Goal: Task Accomplishment & Management: Complete application form

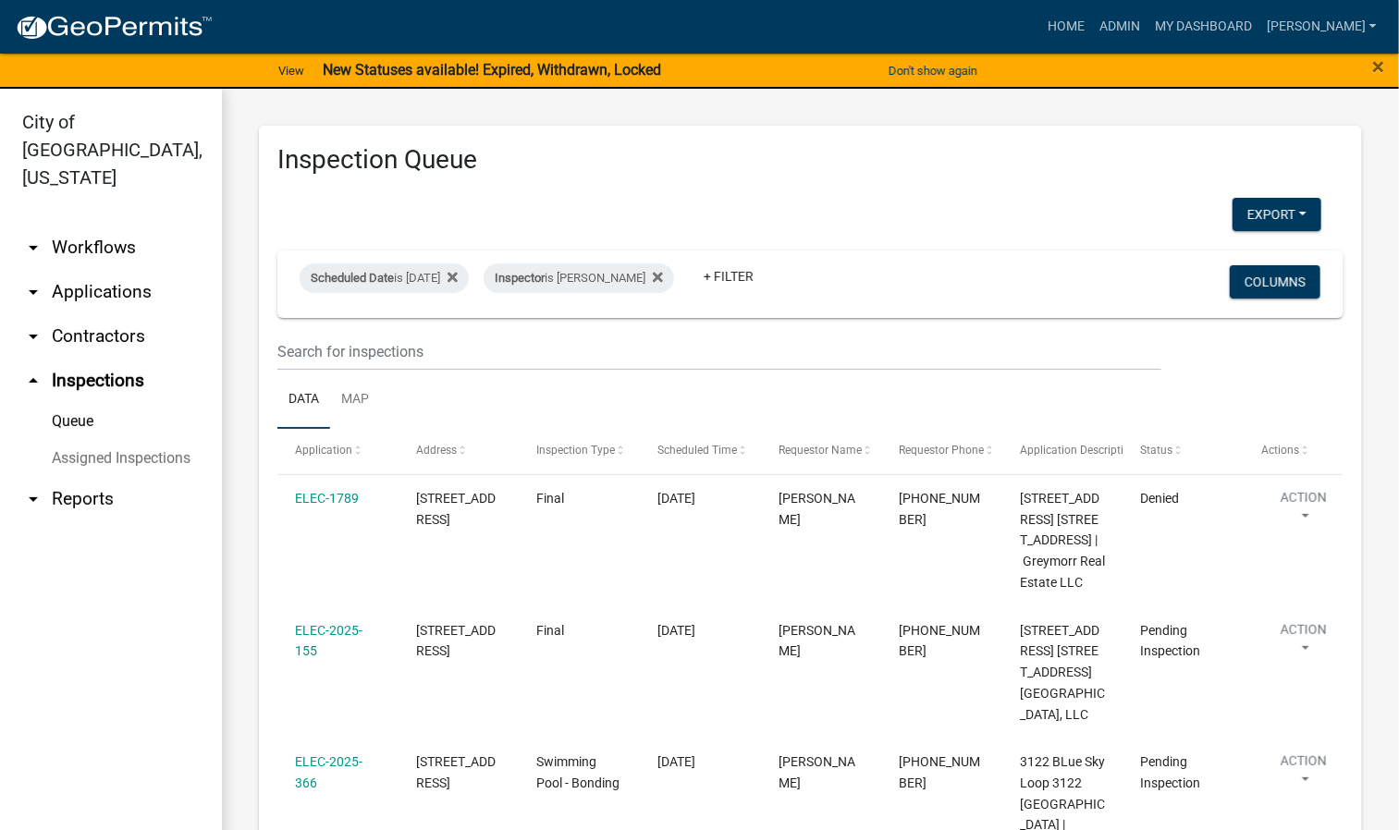
scroll to position [237, 0]
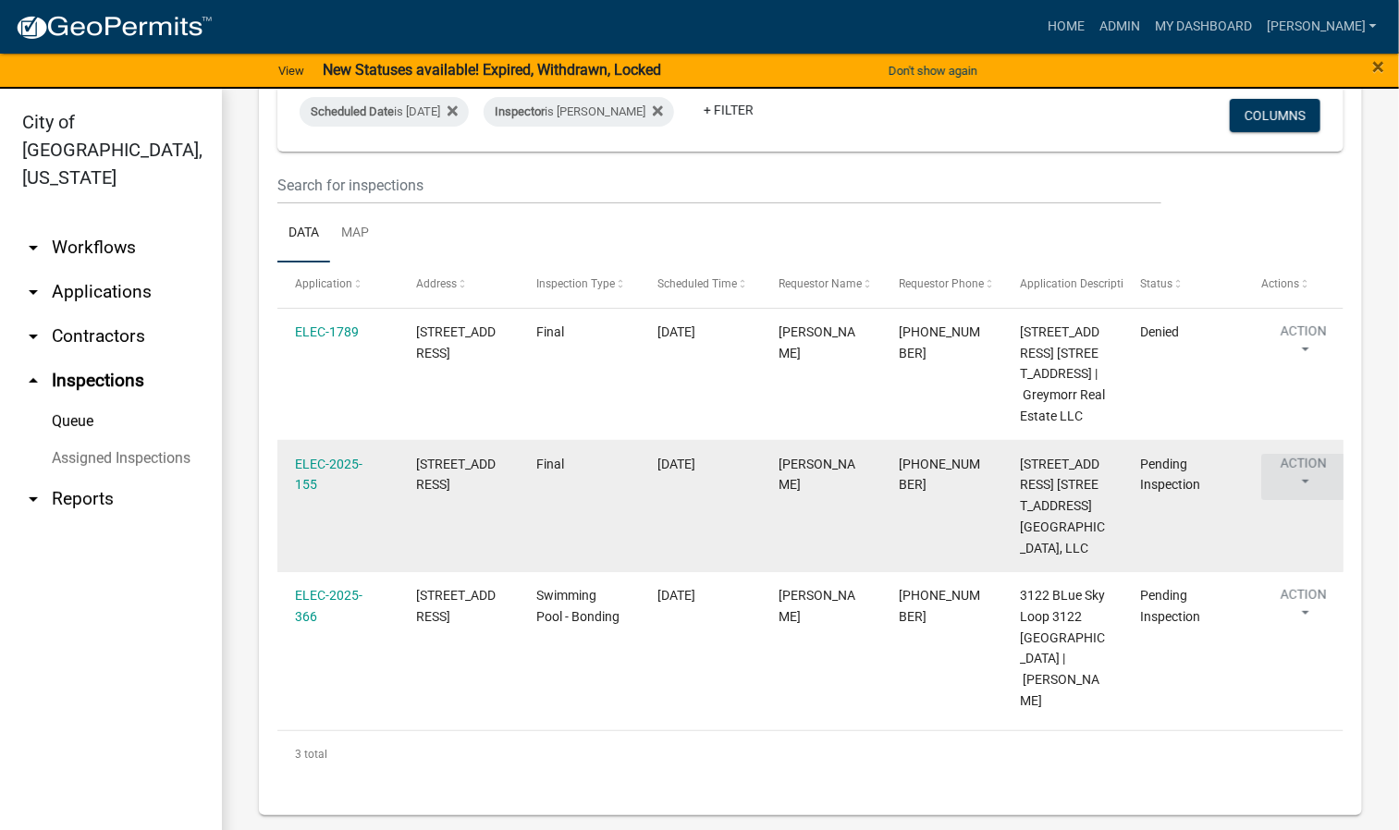
click at [1307, 454] on button "Action" at bounding box center [1303, 477] width 85 height 46
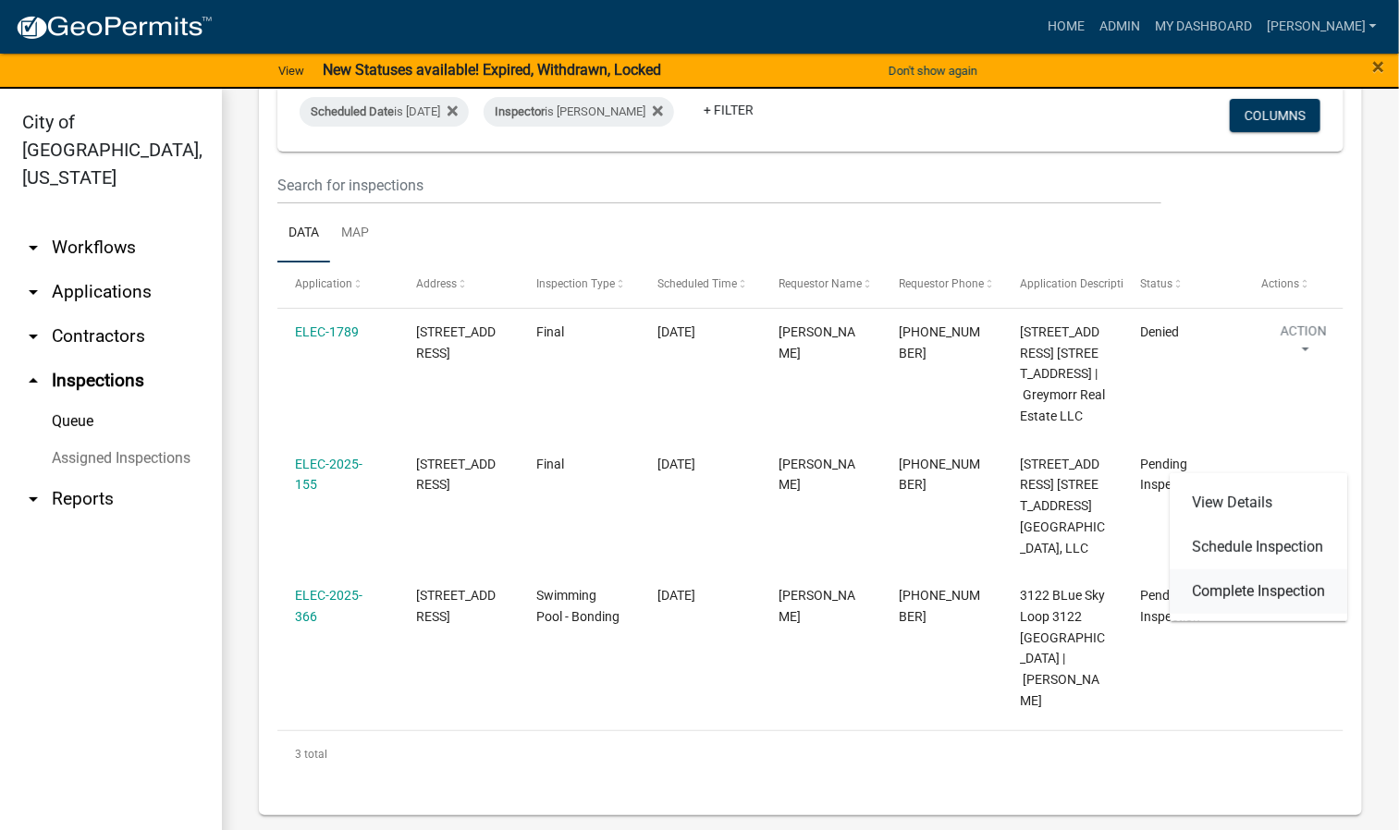
click at [1290, 592] on link "Complete Inspection" at bounding box center [1258, 591] width 177 height 44
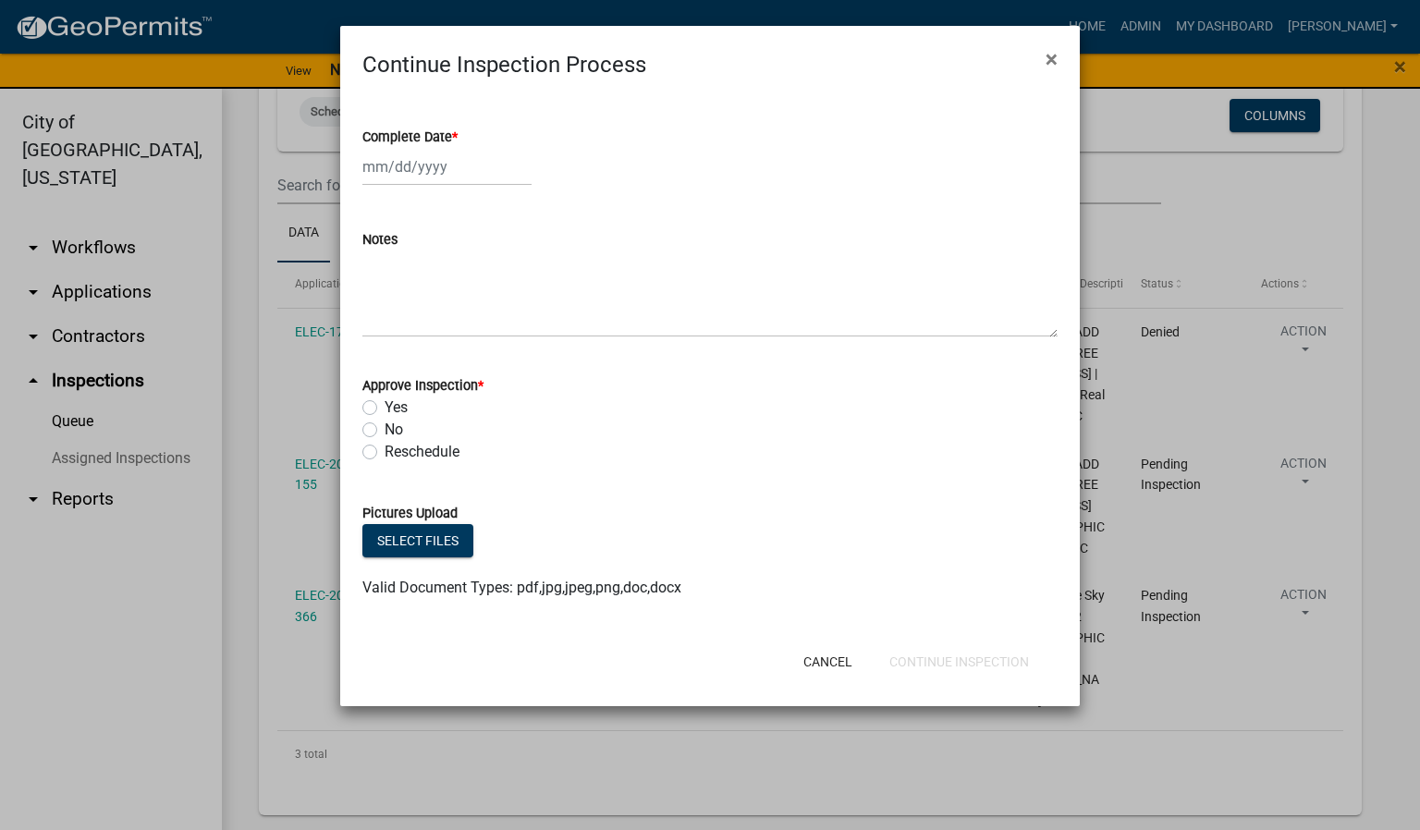
click at [458, 134] on span "*" at bounding box center [455, 137] width 6 height 16
click at [458, 148] on input "Complete Date *" at bounding box center [446, 167] width 169 height 38
select select "8"
select select "2025"
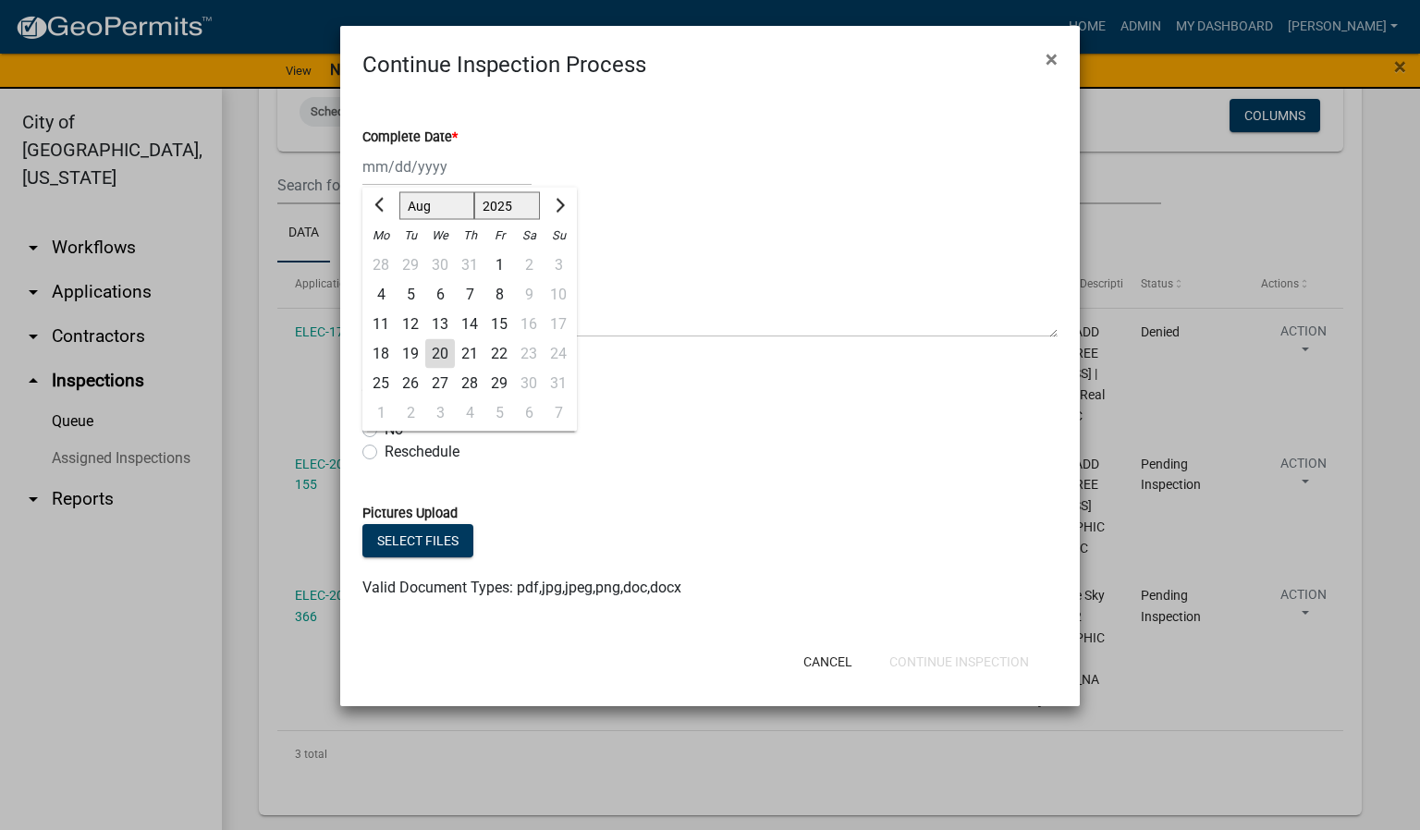
click at [436, 350] on div "20" at bounding box center [440, 354] width 30 height 30
type input "[DATE]"
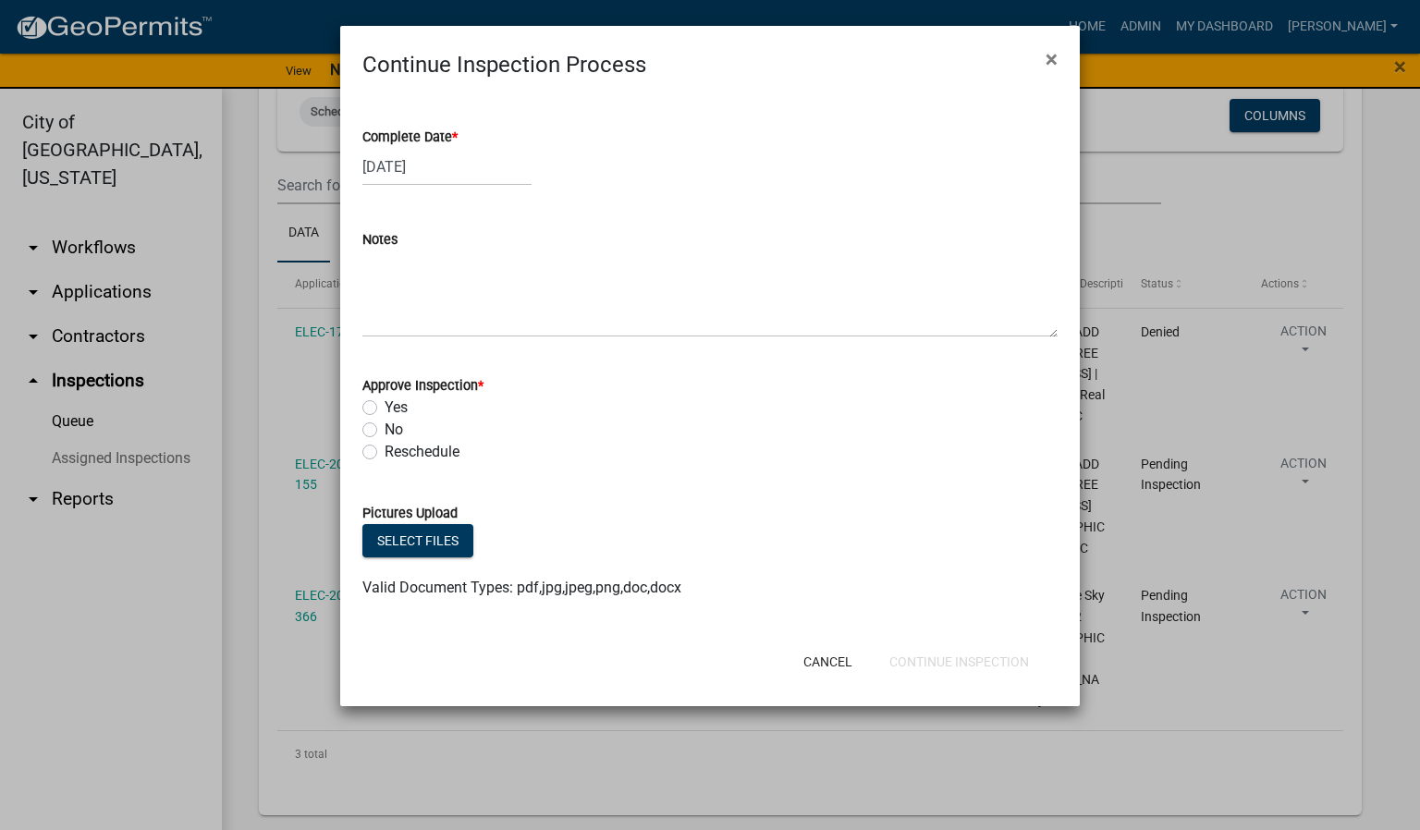
click at [385, 406] on label "Yes" at bounding box center [396, 408] width 23 height 22
click at [385, 406] on input "Yes" at bounding box center [391, 403] width 12 height 12
radio input "true"
click at [971, 658] on button "Continue Inspection" at bounding box center [959, 661] width 169 height 33
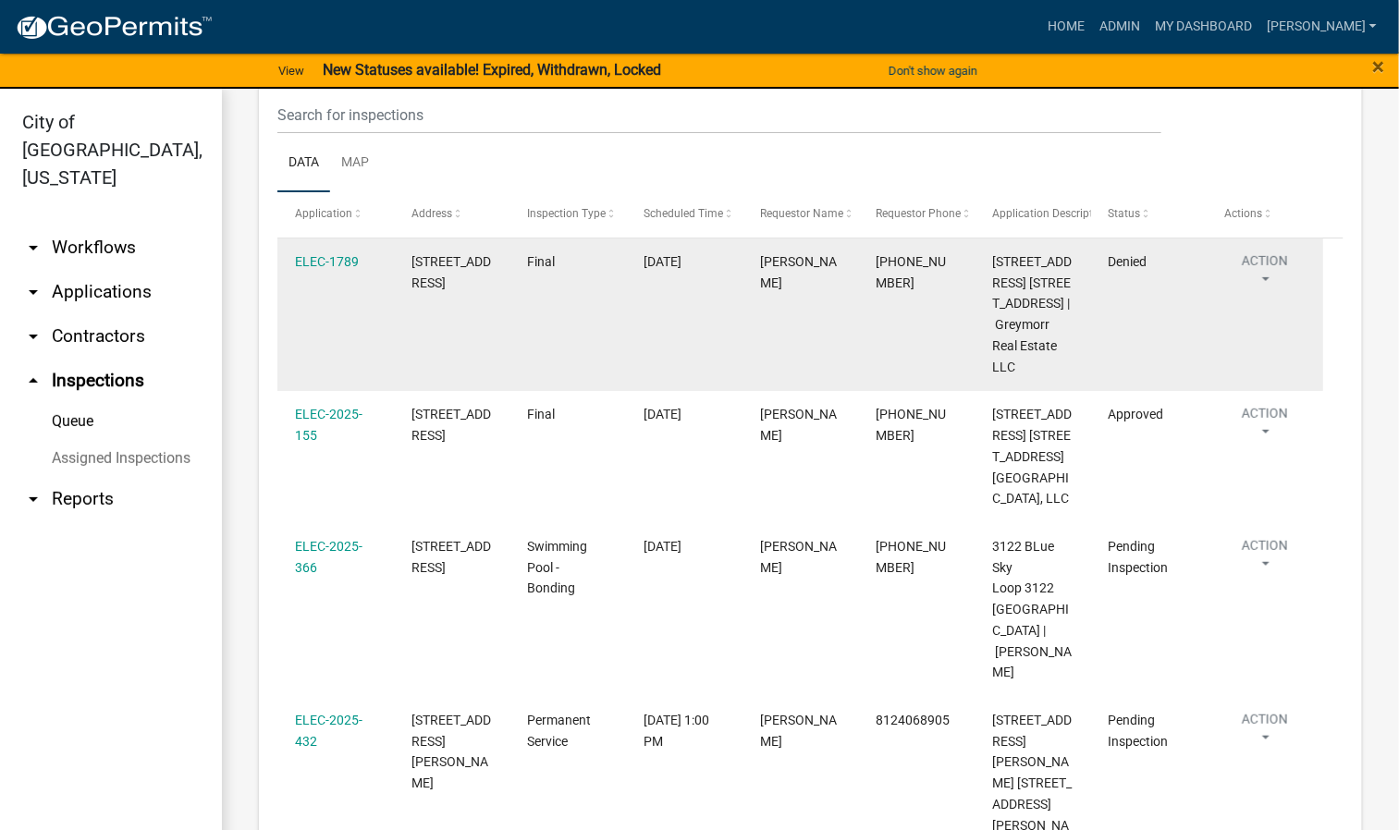
scroll to position [375, 0]
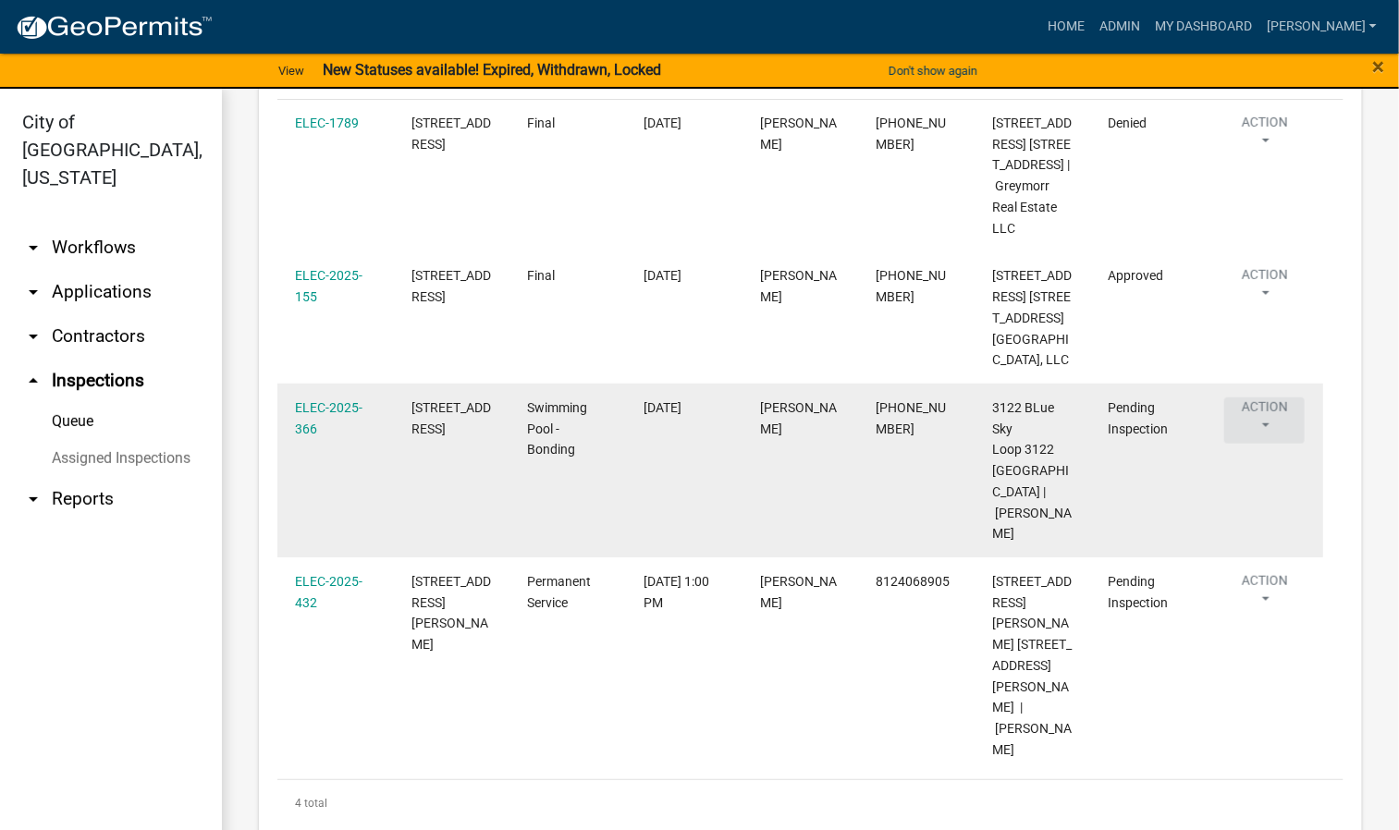
click at [1267, 159] on button "Action" at bounding box center [1264, 136] width 80 height 46
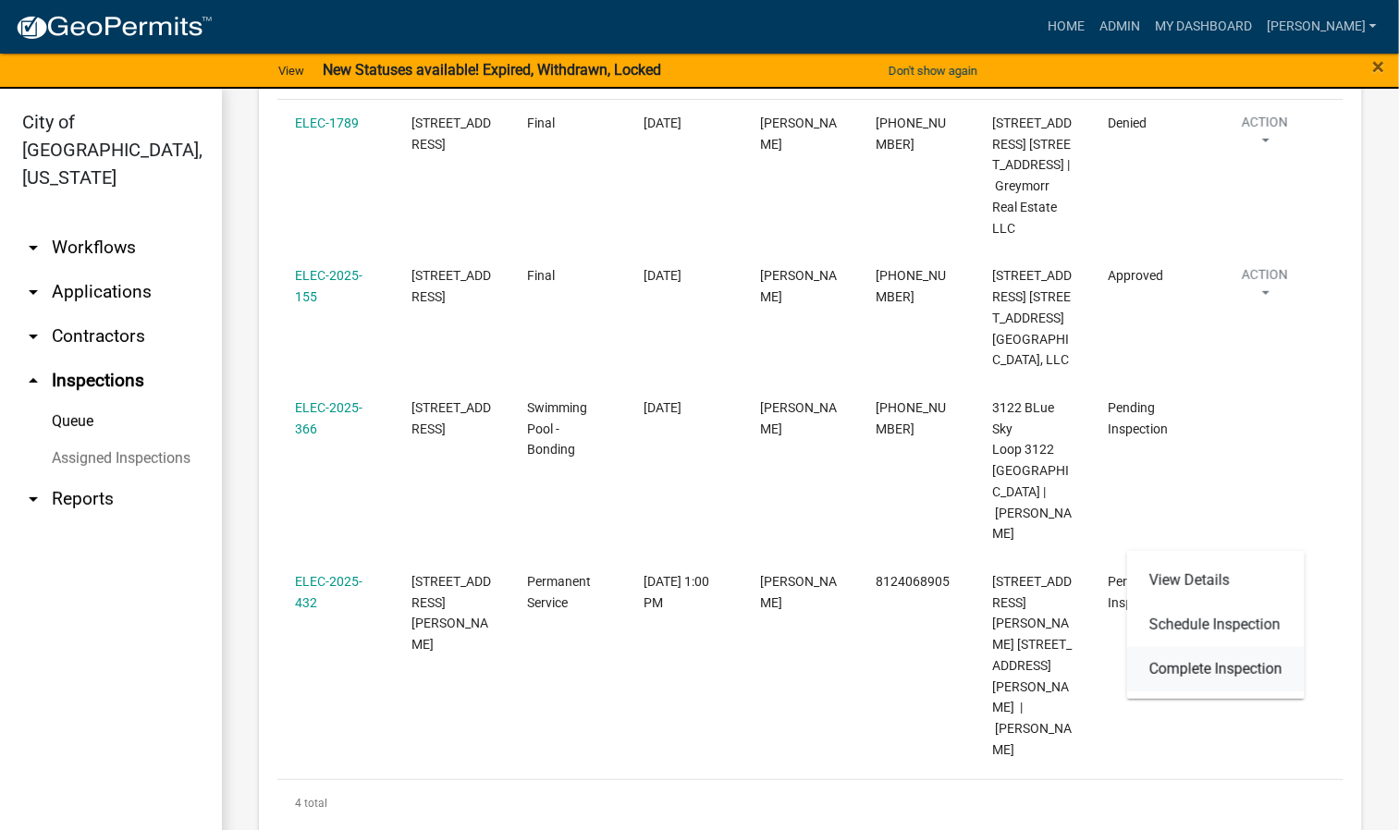
click at [1231, 674] on link "Complete Inspection" at bounding box center [1215, 669] width 177 height 44
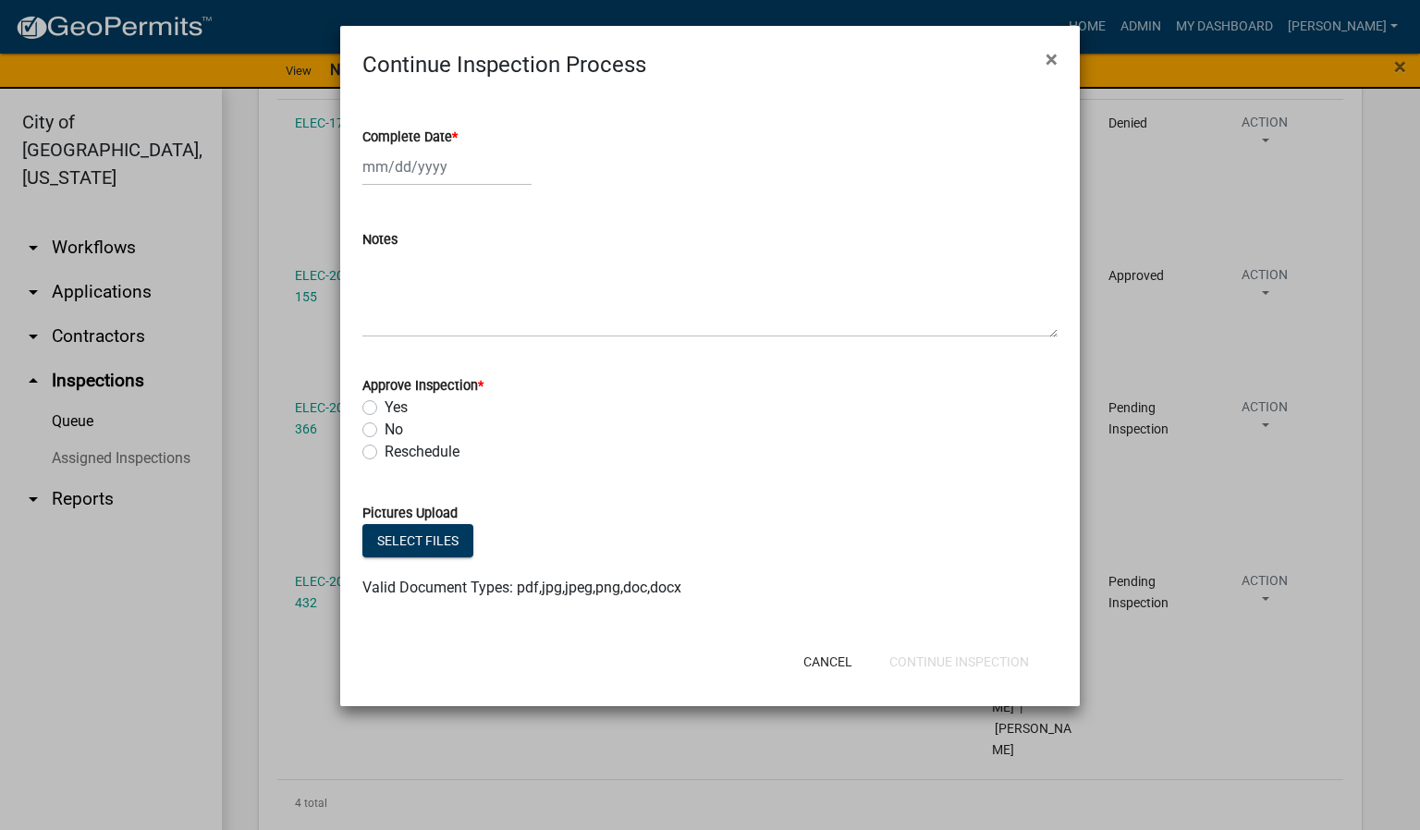
click at [456, 133] on span "*" at bounding box center [455, 137] width 6 height 16
click at [456, 148] on input "Complete Date *" at bounding box center [446, 167] width 169 height 38
select select "8"
select select "2025"
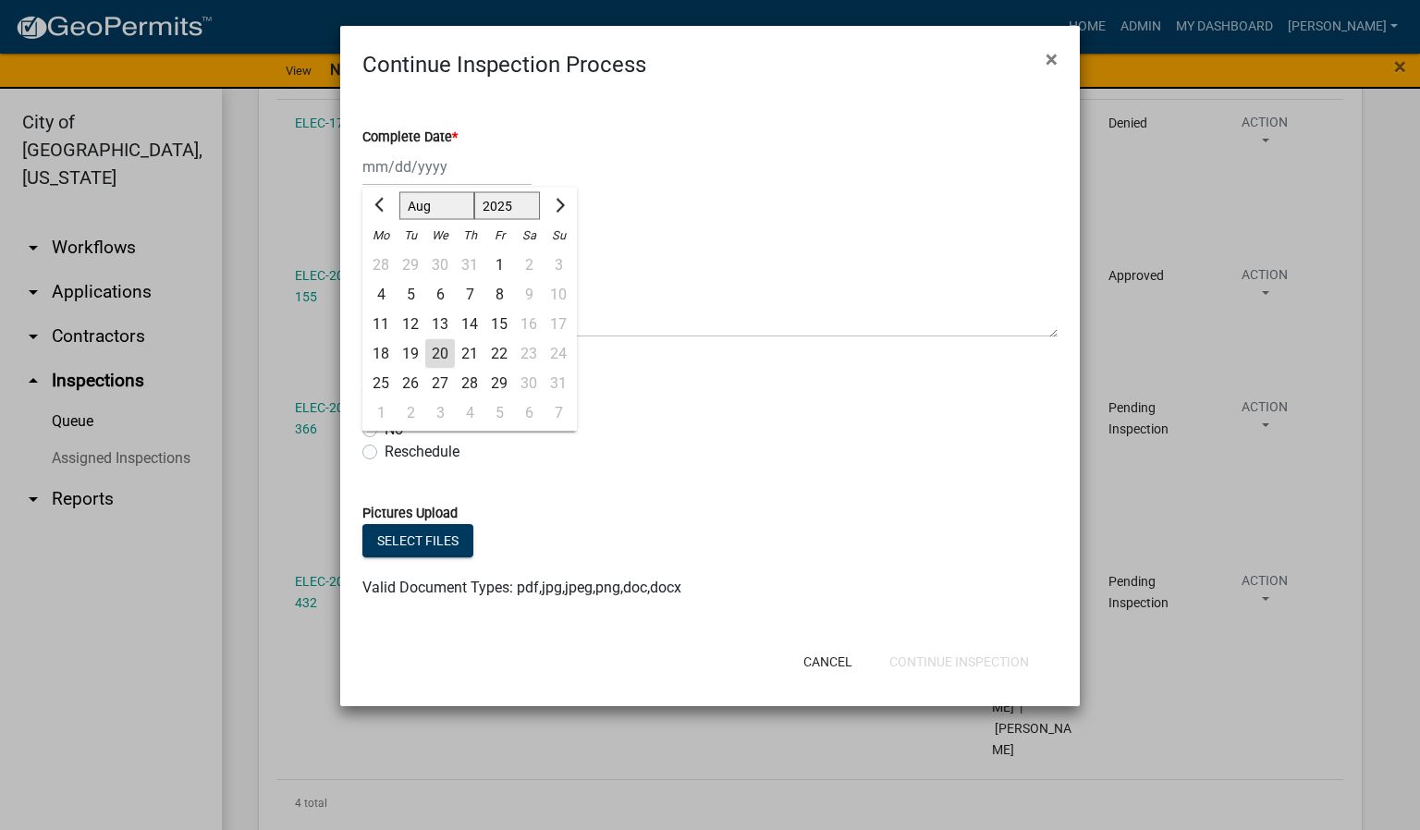
click at [444, 347] on div "20" at bounding box center [440, 354] width 30 height 30
type input "[DATE]"
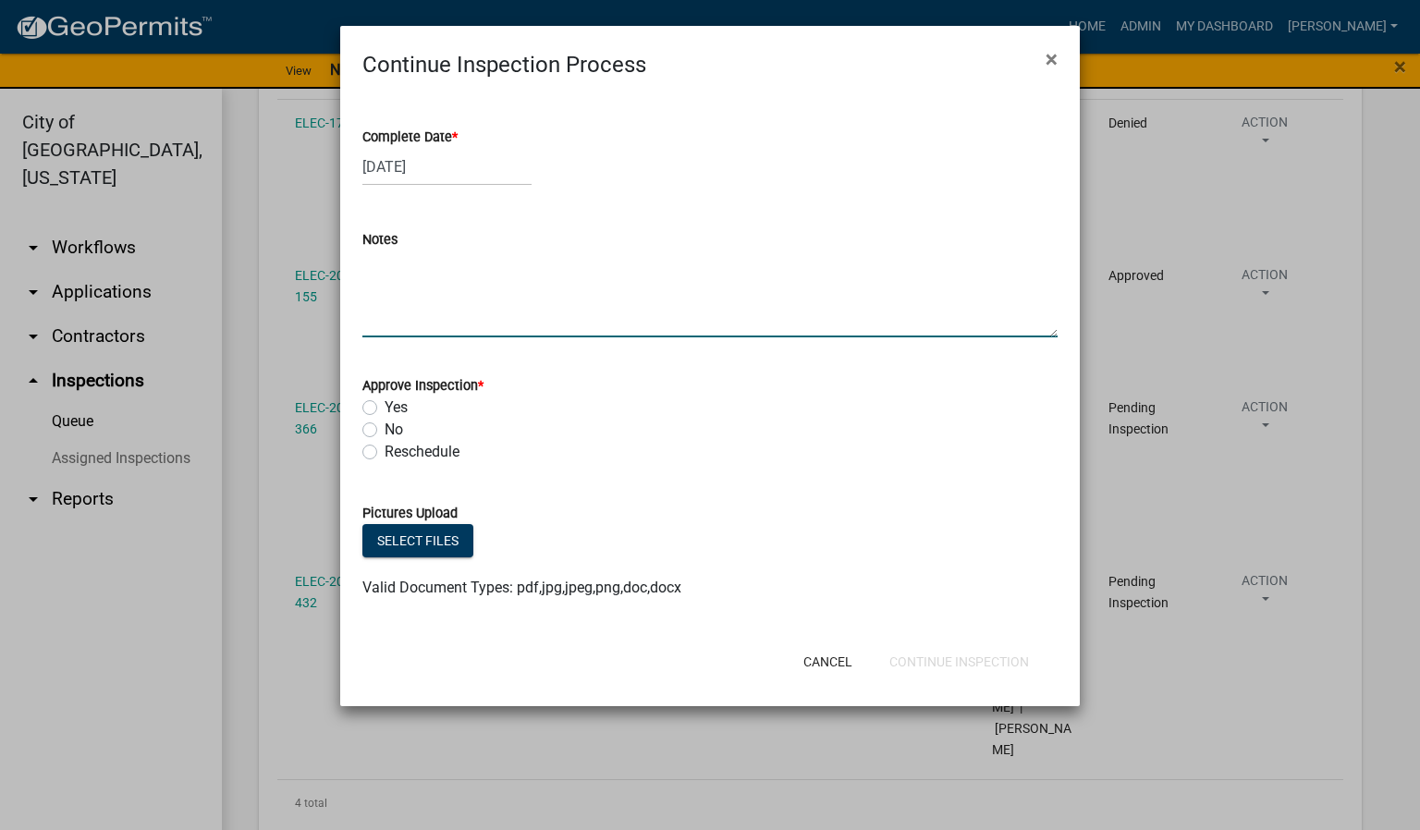
drag, startPoint x: 388, startPoint y: 284, endPoint x: 385, endPoint y: 297, distance: 13.2
click at [388, 287] on textarea "Notes" at bounding box center [709, 294] width 695 height 87
type textarea "POOL BONDING ONLY."
click at [385, 406] on label "Yes" at bounding box center [396, 408] width 23 height 22
click at [385, 406] on input "Yes" at bounding box center [391, 403] width 12 height 12
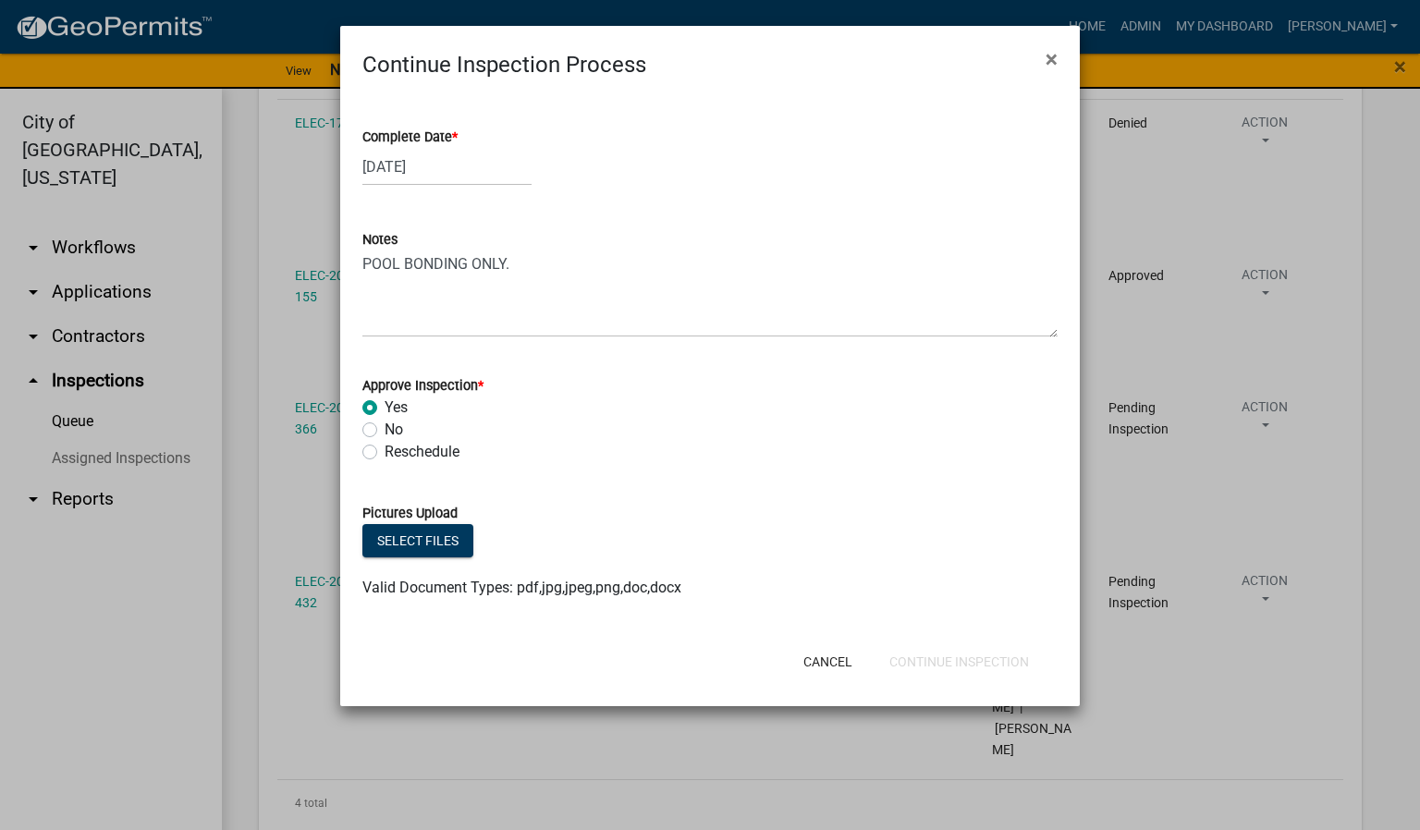
radio input "true"
click at [968, 661] on button "Continue Inspection" at bounding box center [959, 661] width 169 height 33
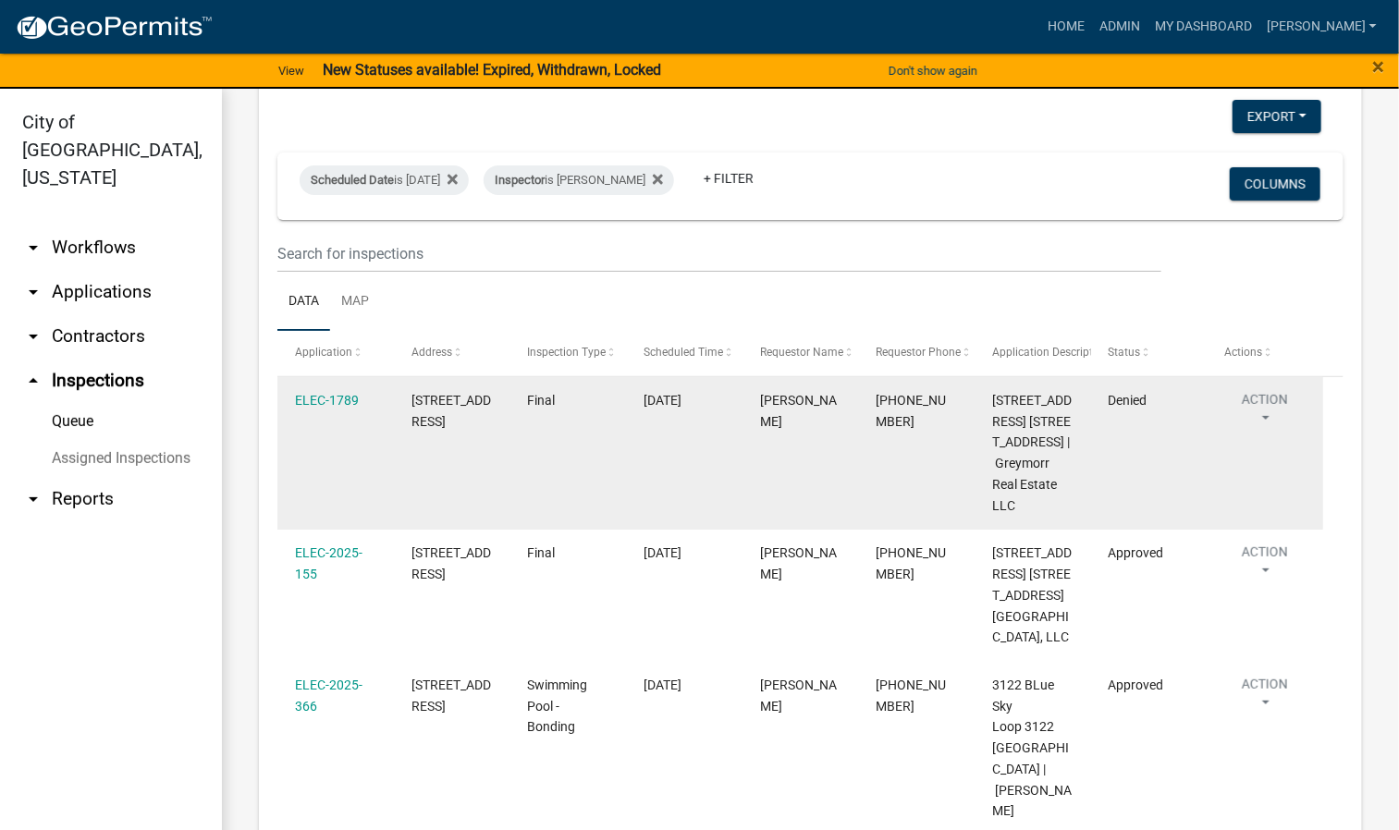
scroll to position [0, 0]
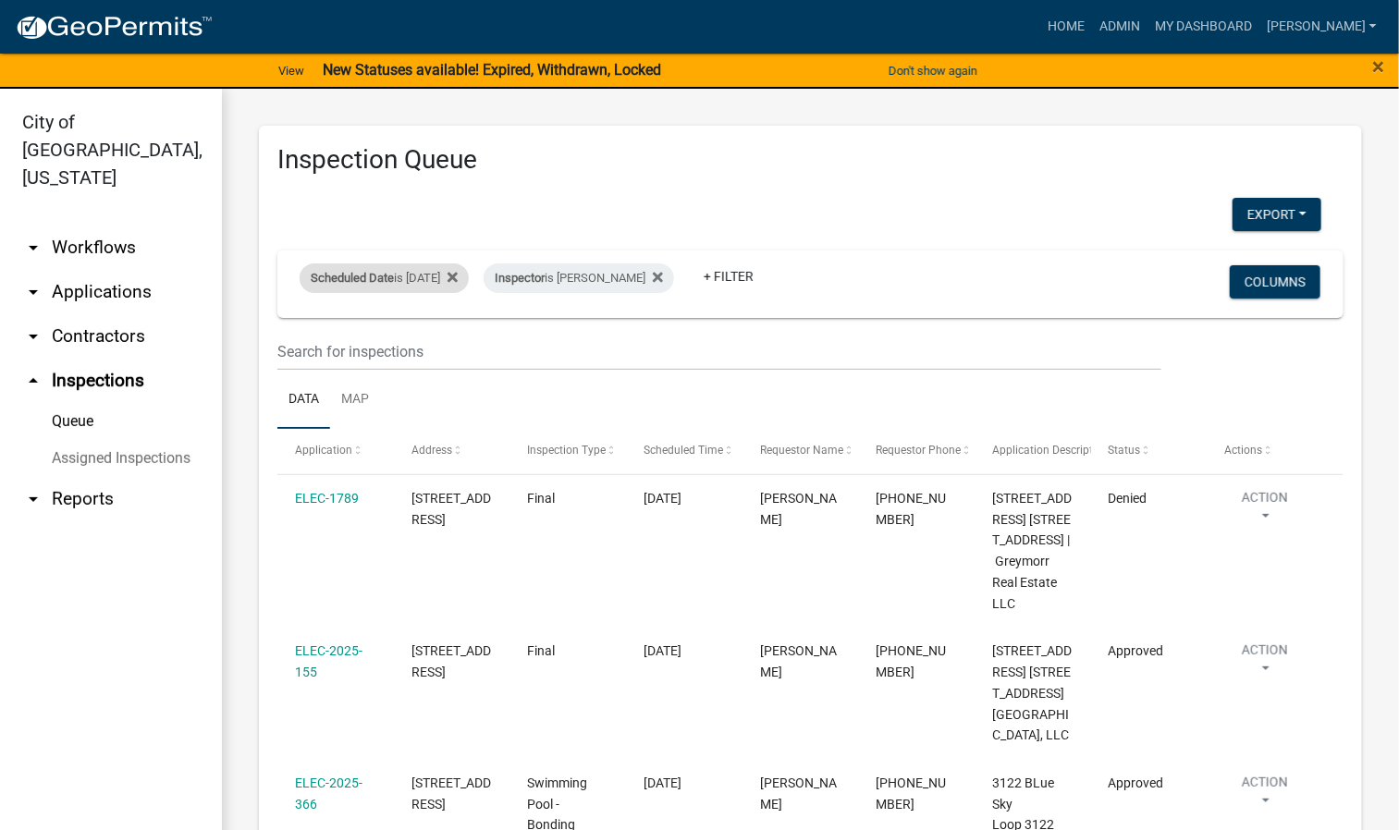
click at [459, 273] on div "Scheduled Date is [DATE]" at bounding box center [384, 278] width 169 height 30
click at [452, 344] on input "[DATE]" at bounding box center [400, 348] width 129 height 38
type input "[DATE]"
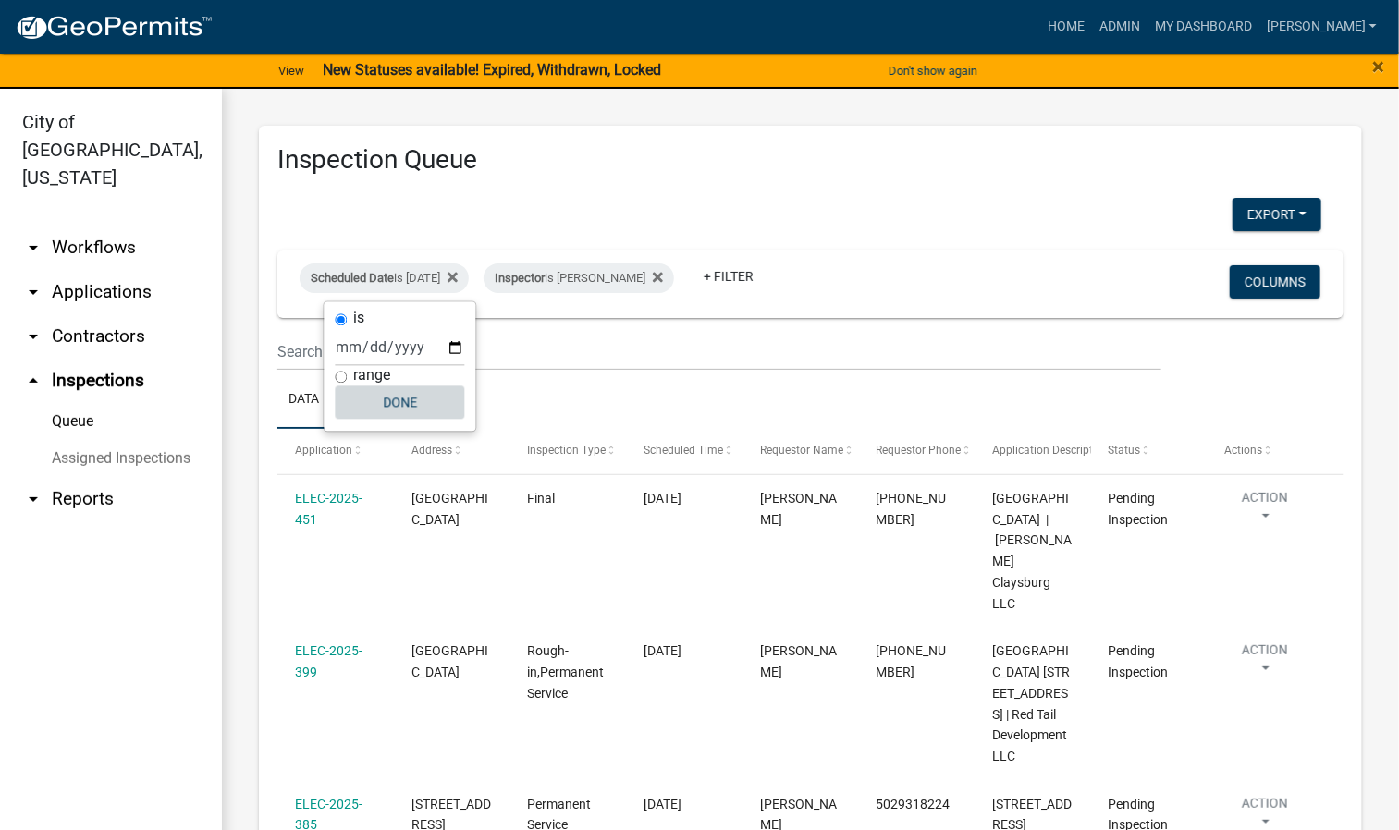
click at [410, 405] on button "Done" at bounding box center [400, 402] width 129 height 33
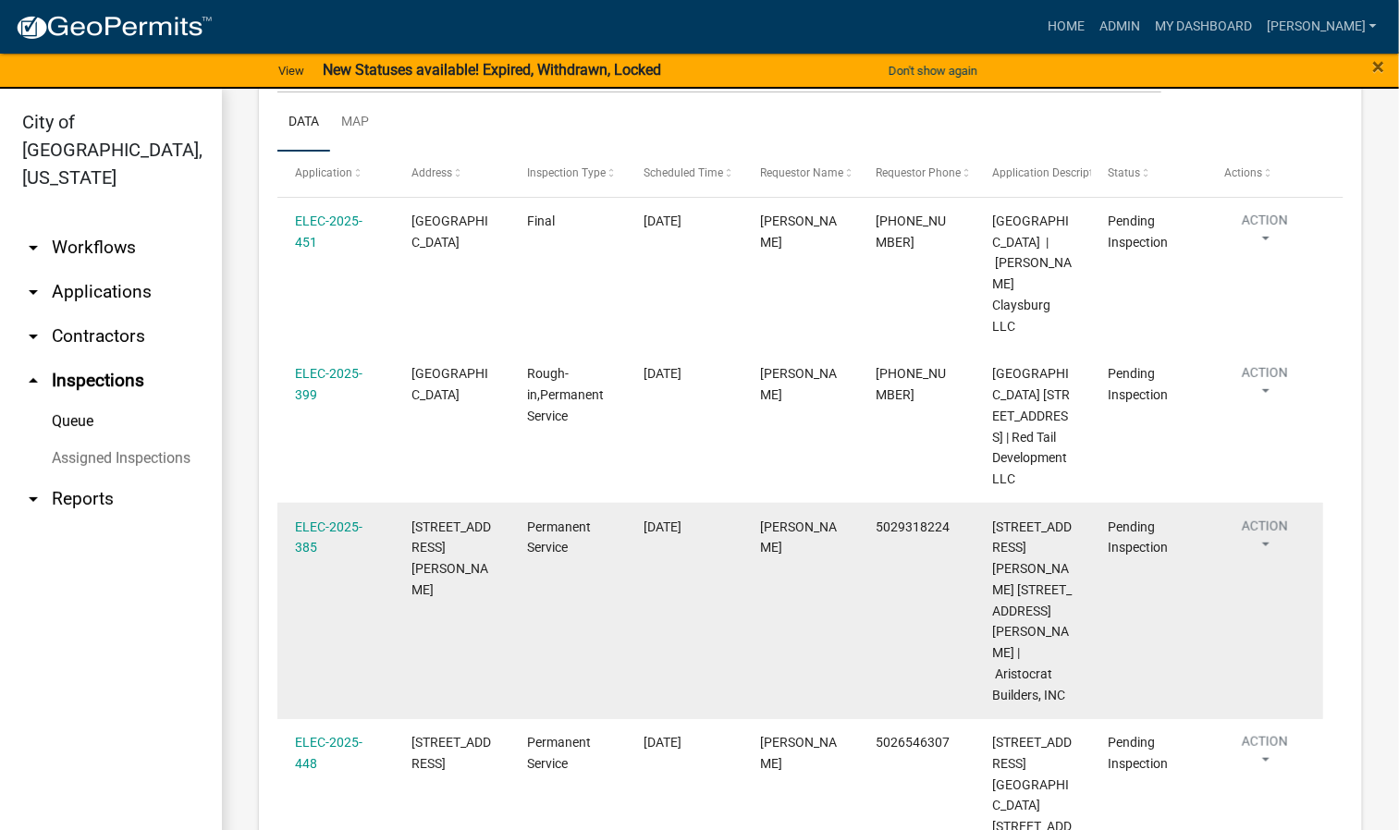
scroll to position [139, 0]
